Goal: Task Accomplishment & Management: Manage account settings

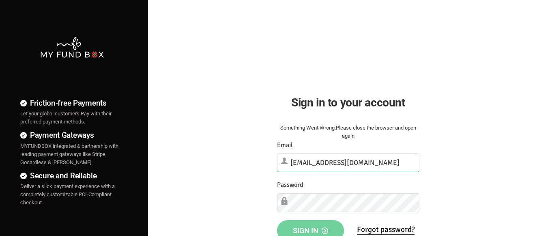
type input "[EMAIL_ADDRESS][DOMAIN_NAME]"
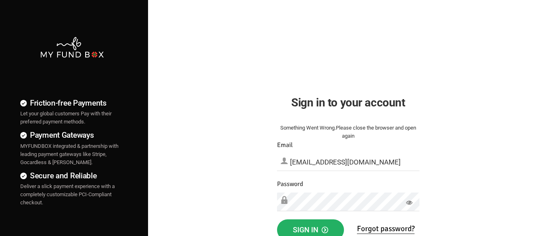
click at [310, 227] on span "Sign in" at bounding box center [310, 229] width 35 height 9
